Goal: Information Seeking & Learning: Learn about a topic

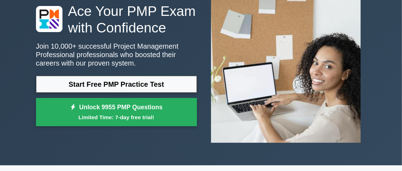
scroll to position [55, 0]
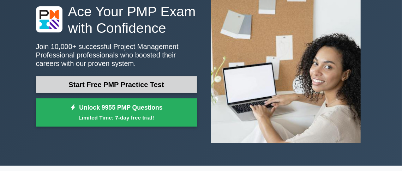
click at [101, 83] on link "Start Free PMP Practice Test" at bounding box center [116, 84] width 161 height 17
